Goal: Transaction & Acquisition: Purchase product/service

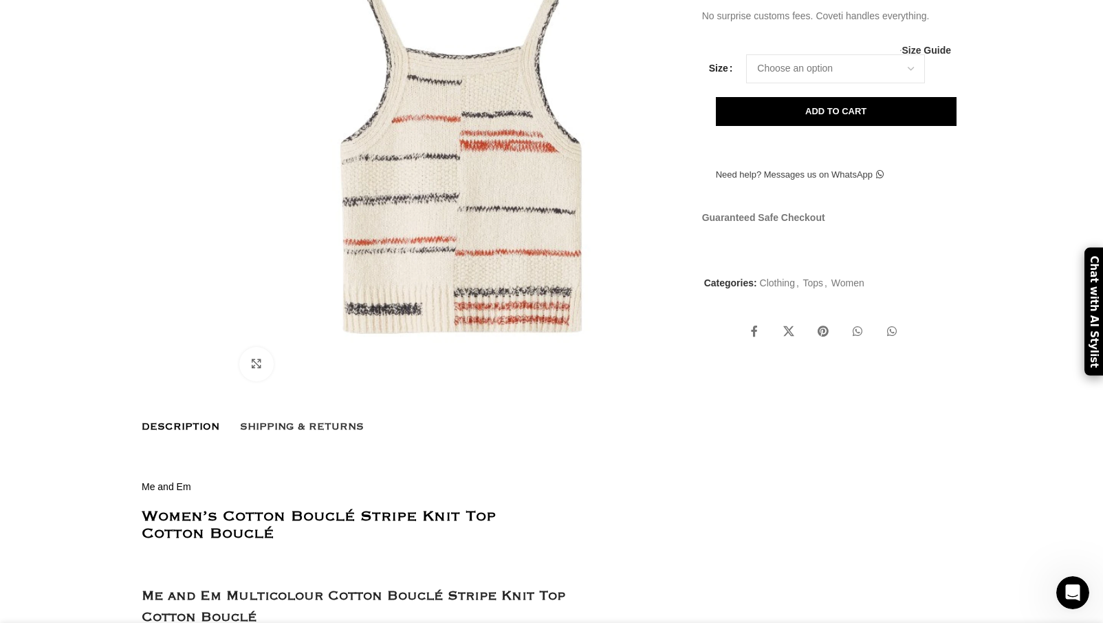
scroll to position [0, 435]
